Goal: Task Accomplishment & Management: Manage account settings

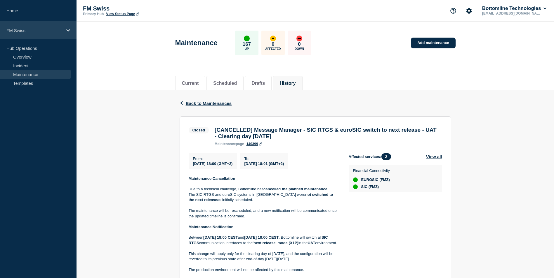
click at [69, 31] on icon at bounding box center [68, 30] width 4 height 2
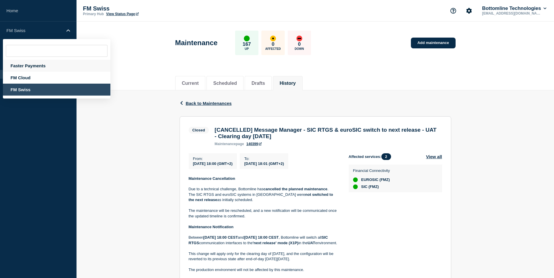
click at [38, 67] on div "Faster Payments" at bounding box center [56, 66] width 107 height 12
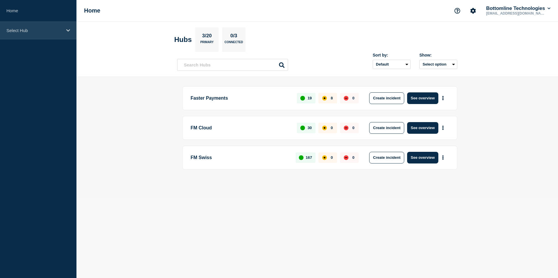
click at [49, 31] on p "Select Hub" at bounding box center [34, 30] width 56 height 5
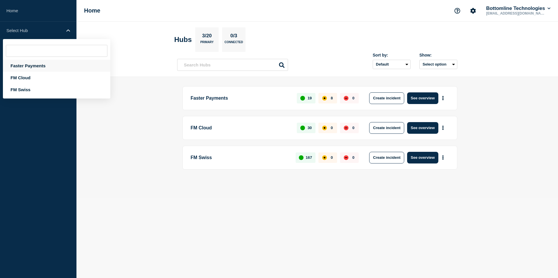
click at [24, 67] on div "Faster Payments" at bounding box center [56, 66] width 107 height 12
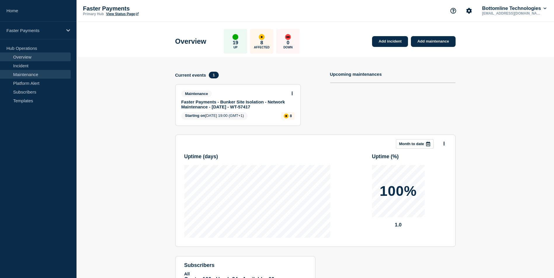
click at [29, 72] on link "Maintenance" at bounding box center [35, 74] width 71 height 9
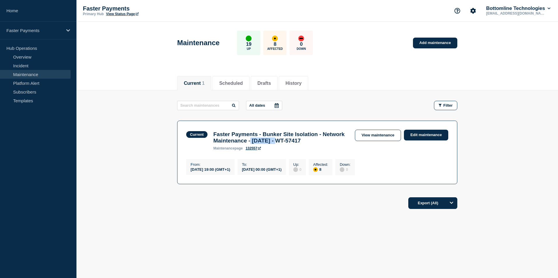
drag, startPoint x: 284, startPoint y: 140, endPoint x: 316, endPoint y: 144, distance: 32.2
click at [316, 144] on h3 "Faster Payments - Bunker Site Isolation - Network Maintenance - [DATE] - WT-574…" at bounding box center [281, 137] width 136 height 13
click at [427, 137] on link "Edit maintenance" at bounding box center [426, 135] width 44 height 11
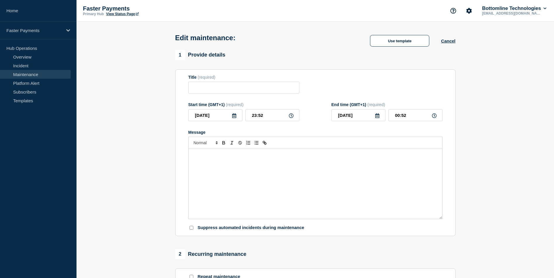
type input "Faster Payments - Bunker Site Isolation - Network Maintenance - [DATE] - WT-574…"
type input "19:00"
type input "00:00"
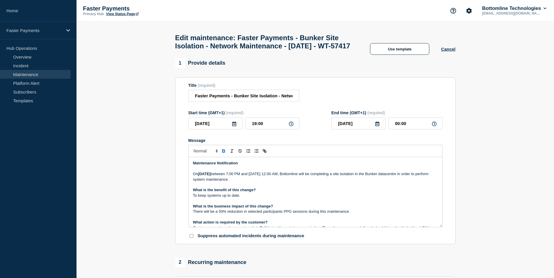
click at [192, 172] on div "Maintenance Notification [DATE][DATE] between 7:00 PM and [DATE] 12:00 AM, Bott…" at bounding box center [315, 192] width 253 height 70
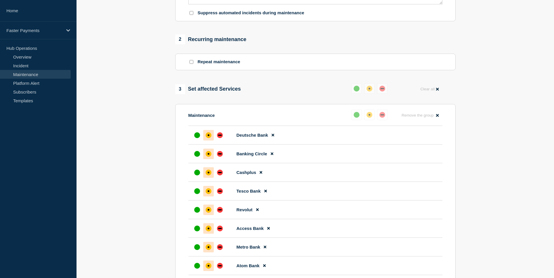
scroll to position [263, 0]
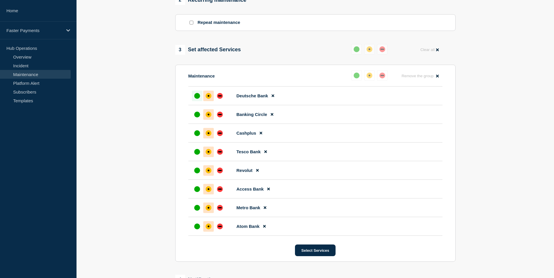
click at [196, 99] on div "up" at bounding box center [197, 96] width 6 height 6
click at [195, 118] on div "up" at bounding box center [197, 115] width 6 height 6
click at [197, 136] on div "up" at bounding box center [197, 133] width 6 height 6
click at [200, 174] on div "up" at bounding box center [197, 171] width 6 height 6
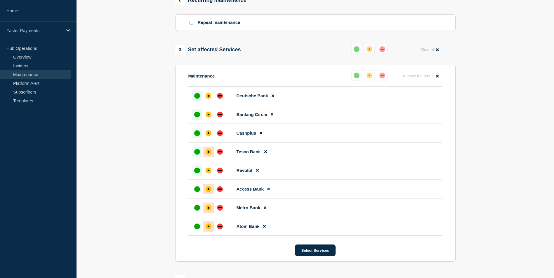
click at [197, 155] on div "up" at bounding box center [197, 152] width 6 height 6
click at [197, 192] on div "up" at bounding box center [197, 190] width 6 height 6
click at [199, 213] on div at bounding box center [197, 208] width 11 height 11
click at [196, 230] on div "up" at bounding box center [197, 227] width 6 height 6
click at [370, 52] on div "affected" at bounding box center [369, 49] width 6 height 6
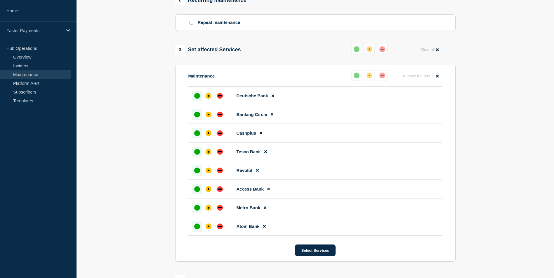
click at [355, 52] on div "up" at bounding box center [356, 49] width 6 height 6
click at [370, 48] on button "Reset" at bounding box center [370, 48] width 12 height 5
click at [361, 52] on div "up" at bounding box center [359, 49] width 6 height 6
click at [498, 113] on section "1 Provide details Title (required) Faster Payments - Bunker Site Isolation - Ne…" at bounding box center [314, 79] width 477 height 567
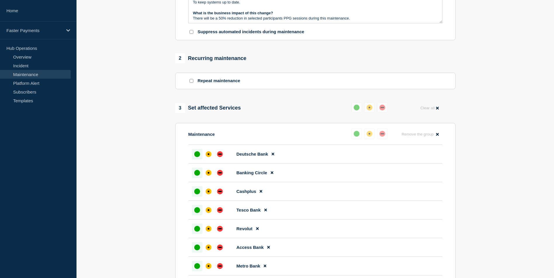
scroll to position [382, 0]
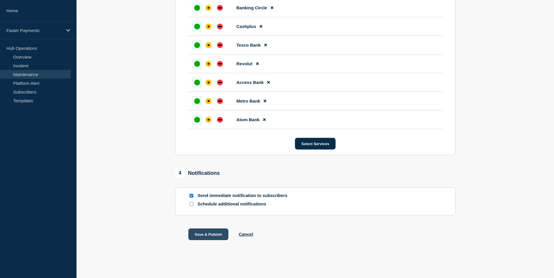
click at [205, 233] on button "Save & Publish" at bounding box center [208, 235] width 40 height 12
